Goal: Task Accomplishment & Management: Manage account settings

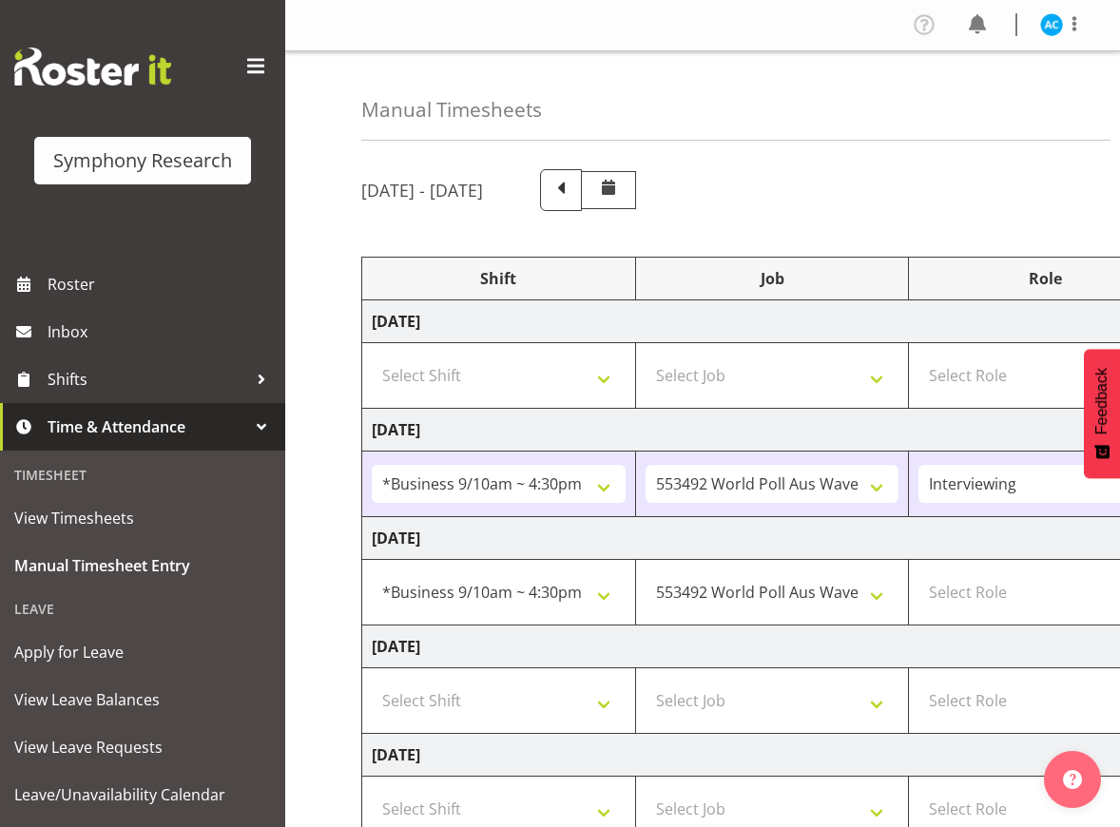
select select "26078"
select select "10499"
select select "47"
select select "26078"
select select "10499"
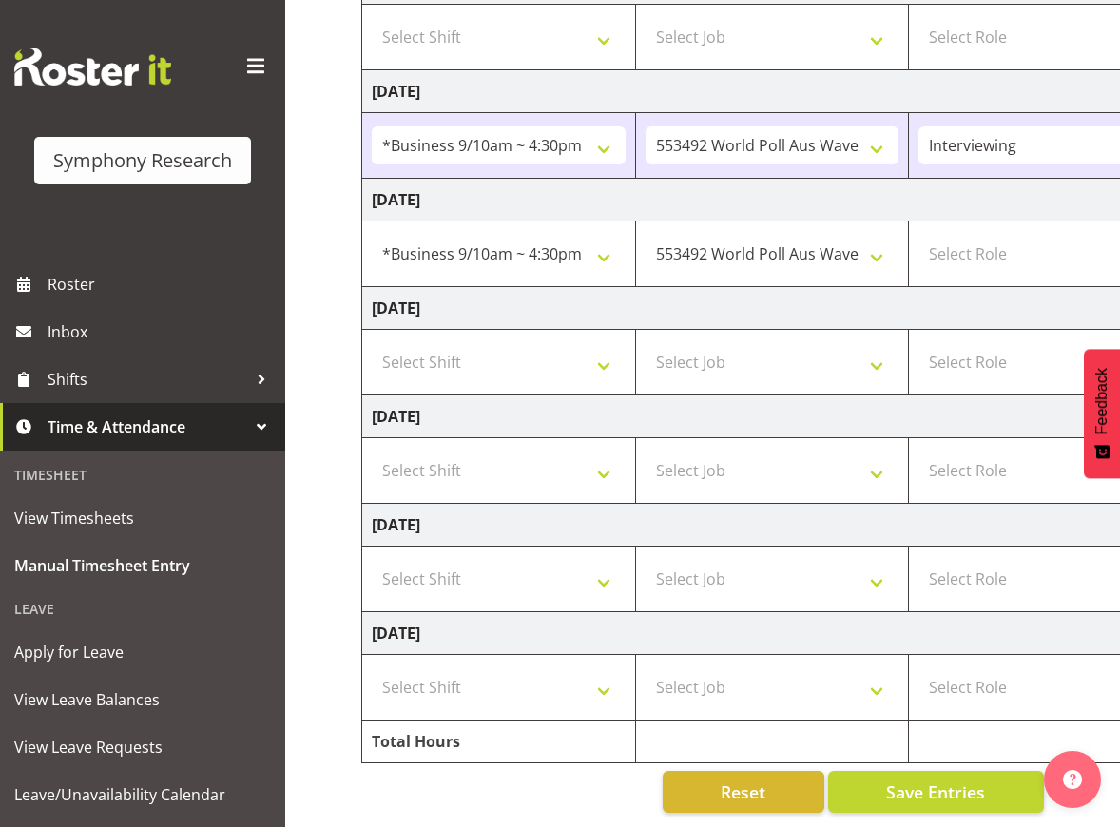
scroll to position [0, 573]
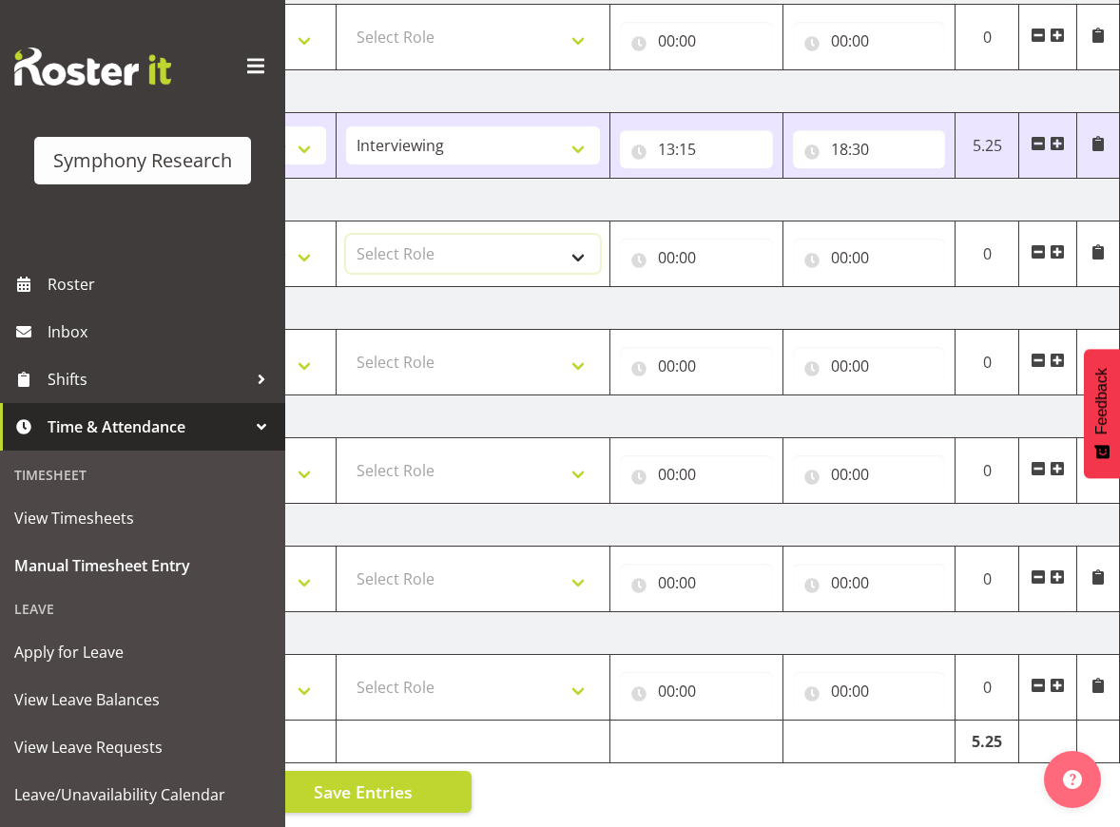
click at [415, 235] on select "Select Role Briefing Interviewing" at bounding box center [473, 254] width 254 height 38
select select "47"
click at [346, 235] on select "Select Role Briefing Interviewing" at bounding box center [473, 254] width 254 height 38
click at [693, 247] on input "00:00" at bounding box center [696, 258] width 153 height 38
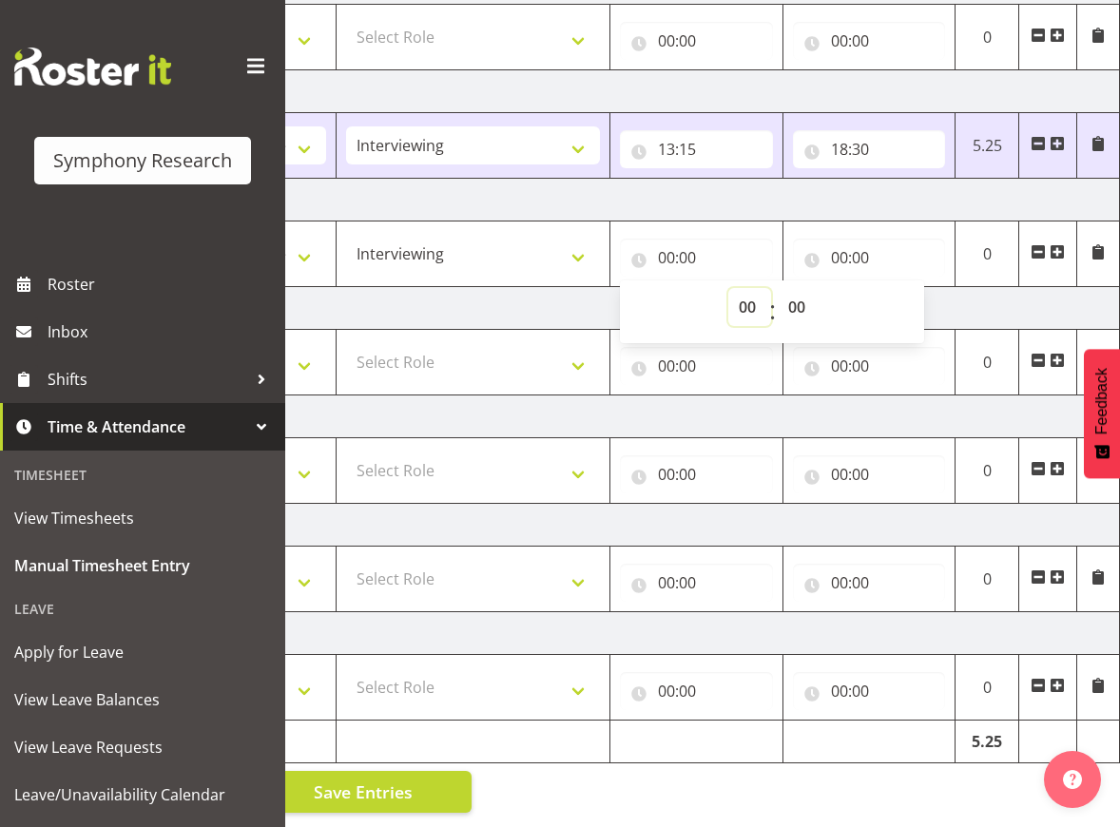
click at [740, 288] on select "00 01 02 03 04 05 06 07 08 09 10 11 12 13 14 15 16 17 18 19 20 21 22 23" at bounding box center [750, 307] width 43 height 38
select select "13"
click at [729, 288] on select "00 01 02 03 04 05 06 07 08 09 10 11 12 13 14 15 16 17 18 19 20 21 22 23" at bounding box center [750, 307] width 43 height 38
type input "13:00"
click at [857, 239] on input "00:00" at bounding box center [869, 258] width 153 height 38
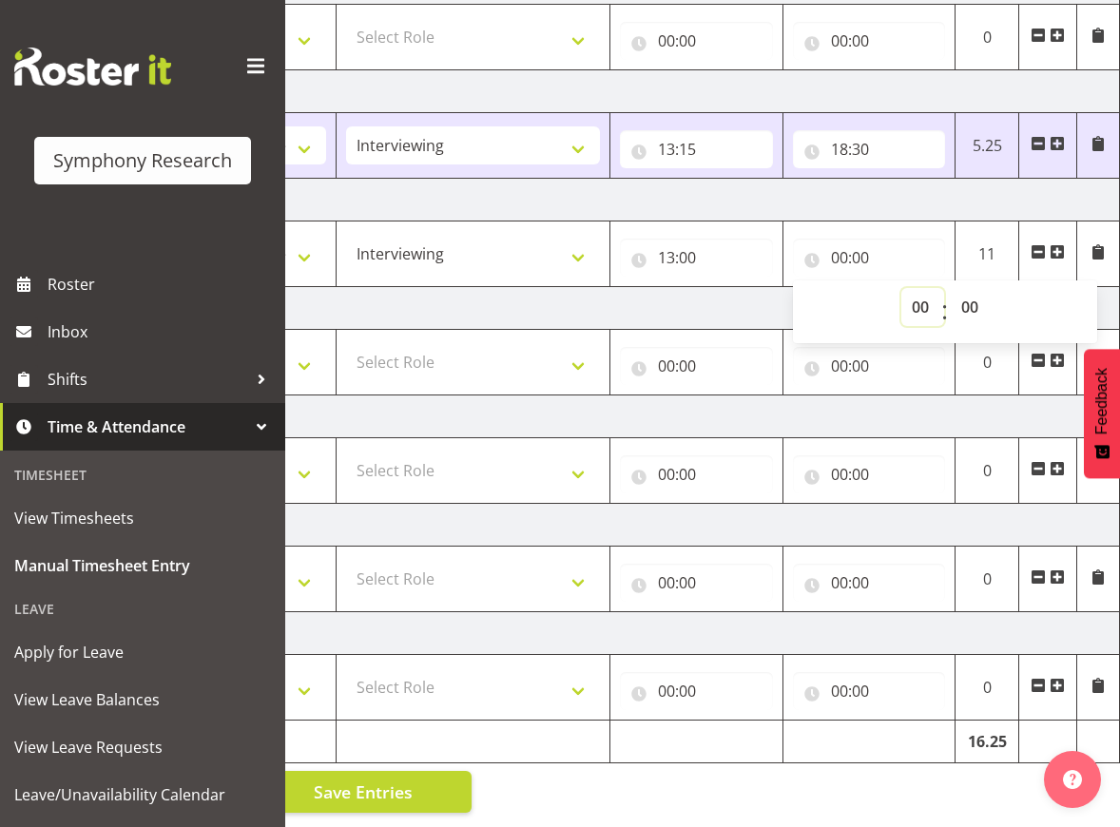
click at [911, 298] on select "00 01 02 03 04 05 06 07 08 09 10 11 12 13 14 15 16 17 18 19 20 21 22 23" at bounding box center [923, 307] width 43 height 38
select select "18"
click at [902, 288] on select "00 01 02 03 04 05 06 07 08 09 10 11 12 13 14 15 16 17 18 19 20 21 22 23" at bounding box center [923, 307] width 43 height 38
type input "18:00"
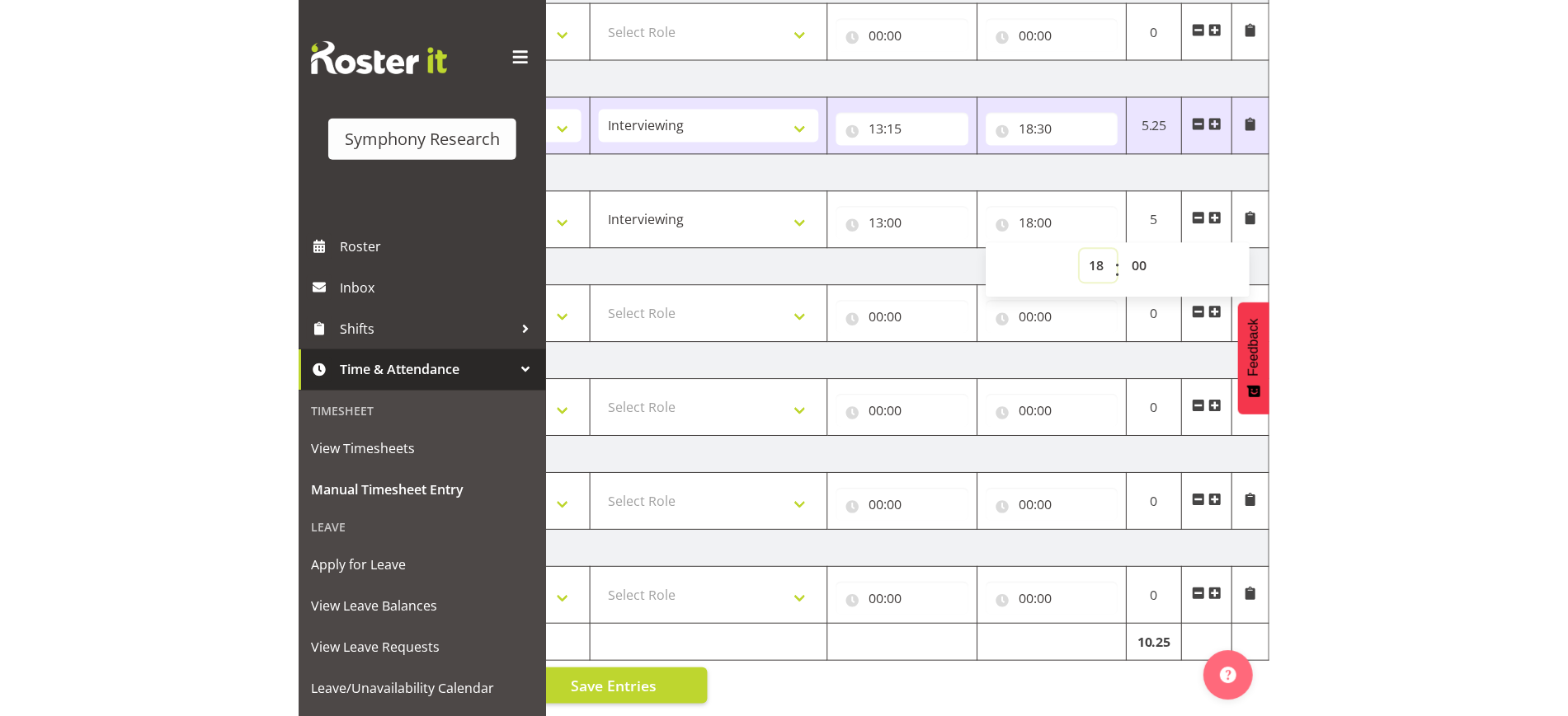
scroll to position [0, 0]
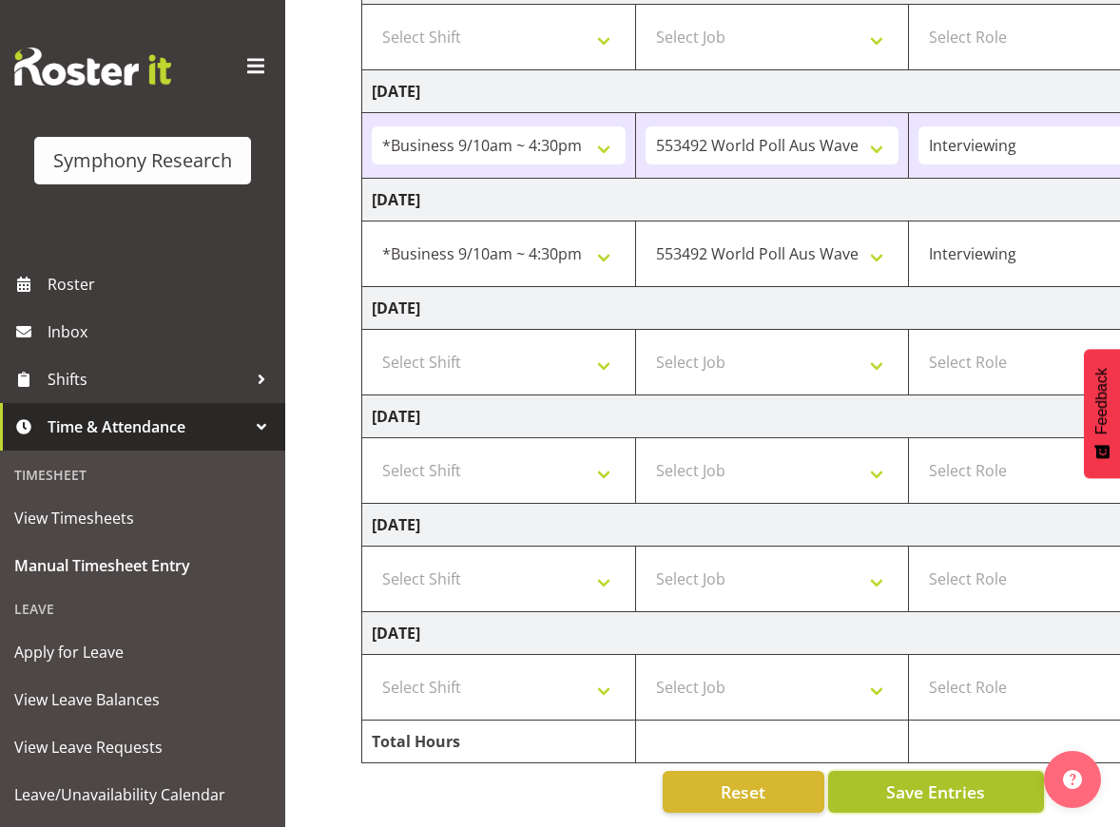
click at [1001, 787] on button "Save Entries" at bounding box center [936, 792] width 216 height 42
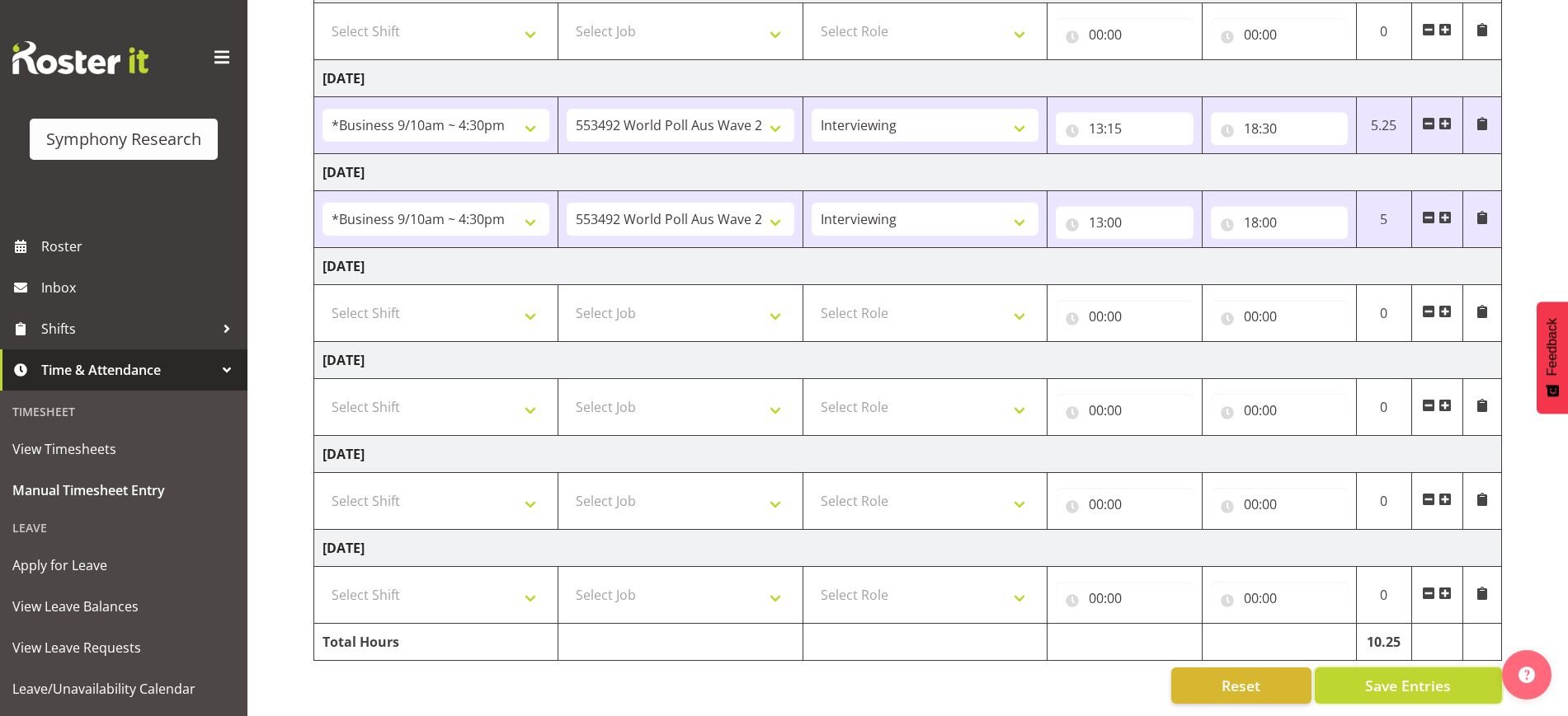
scroll to position [207, 0]
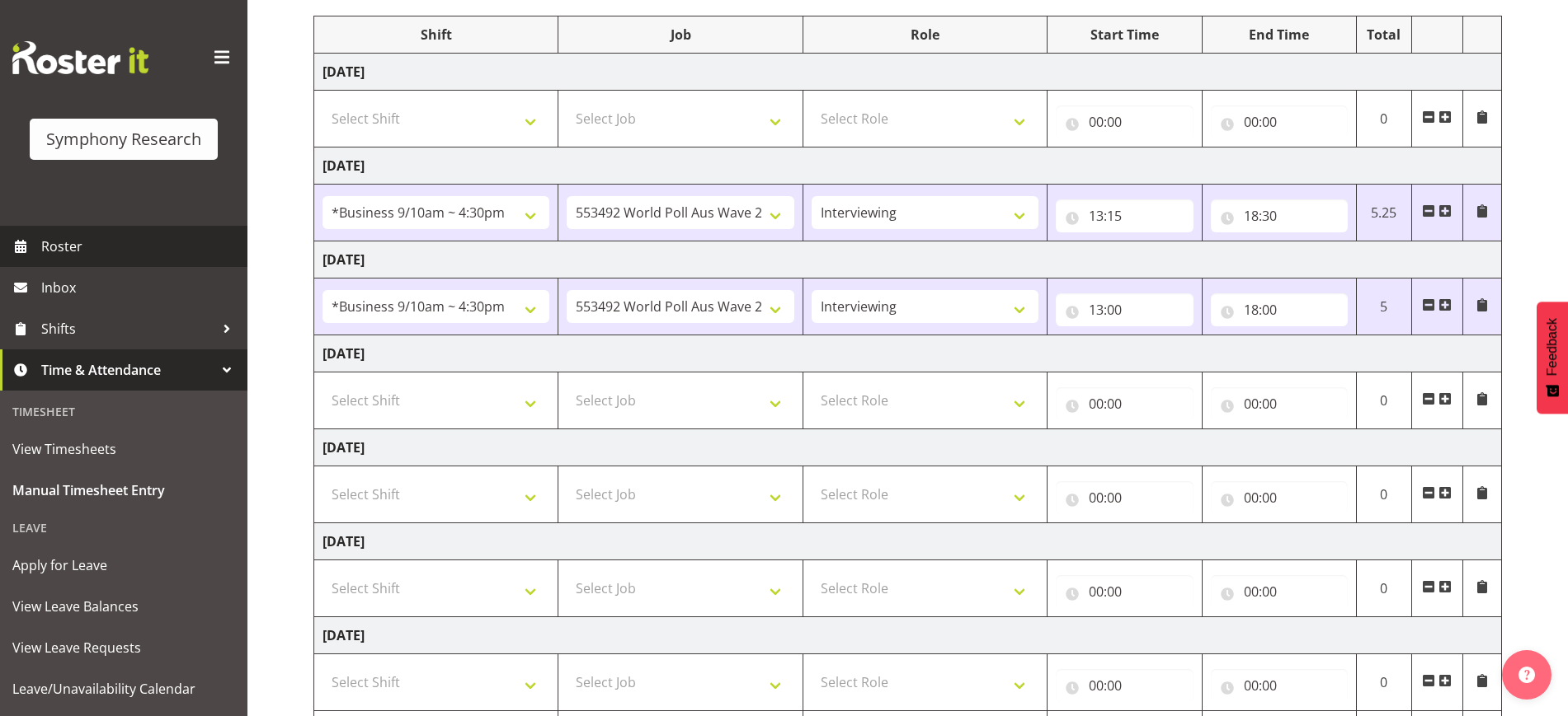
click at [70, 239] on span "Roster" at bounding box center [140, 246] width 198 height 25
